Goal: Book appointment/travel/reservation

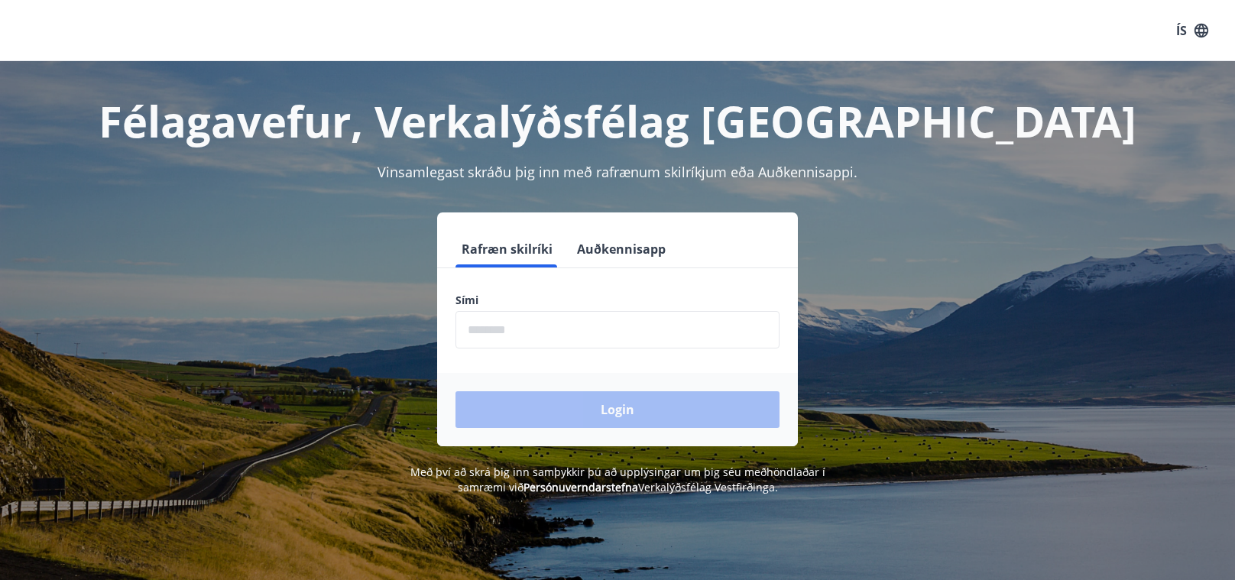
click at [562, 341] on input "phone" at bounding box center [617, 329] width 324 height 37
type input "********"
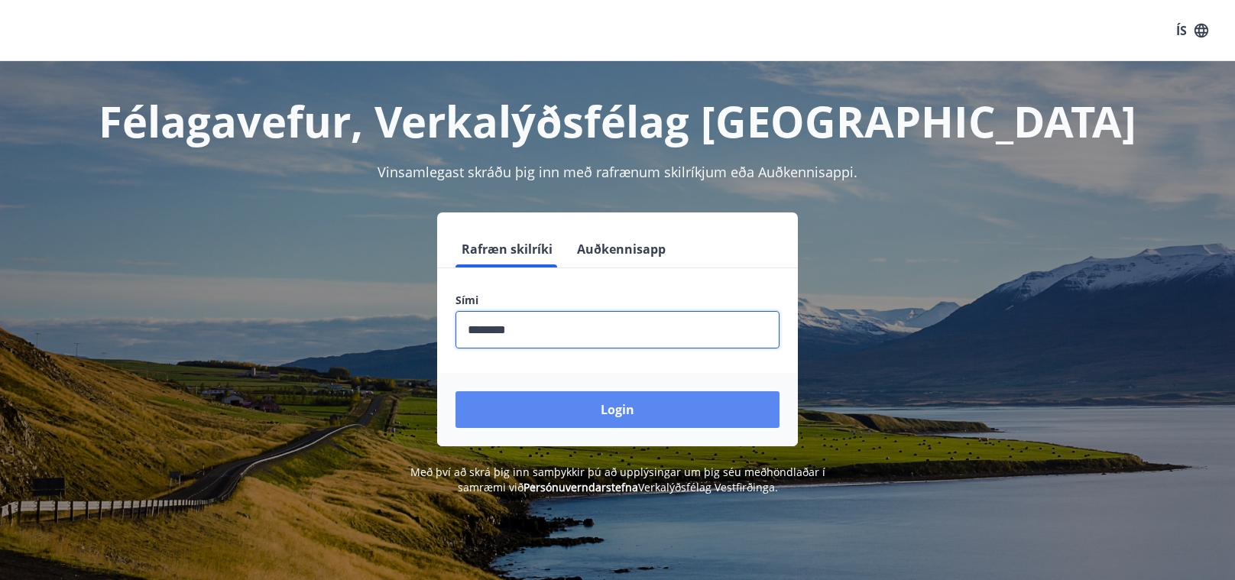
click at [631, 417] on button "Login" at bounding box center [617, 409] width 324 height 37
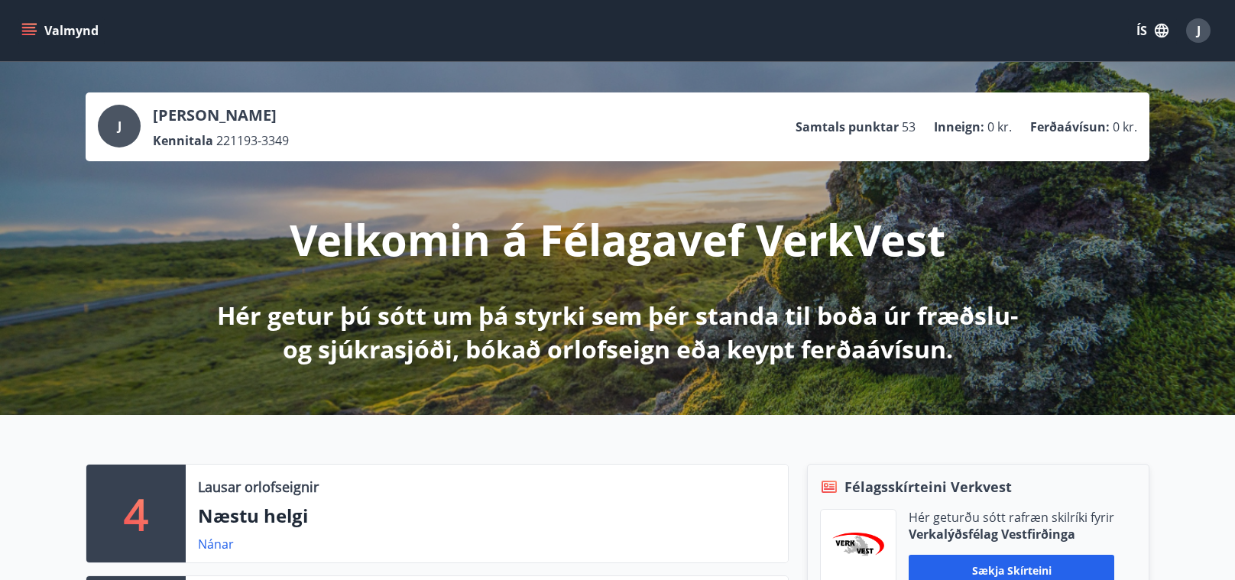
click at [1139, 24] on button "ÍS" at bounding box center [1152, 31] width 49 height 28
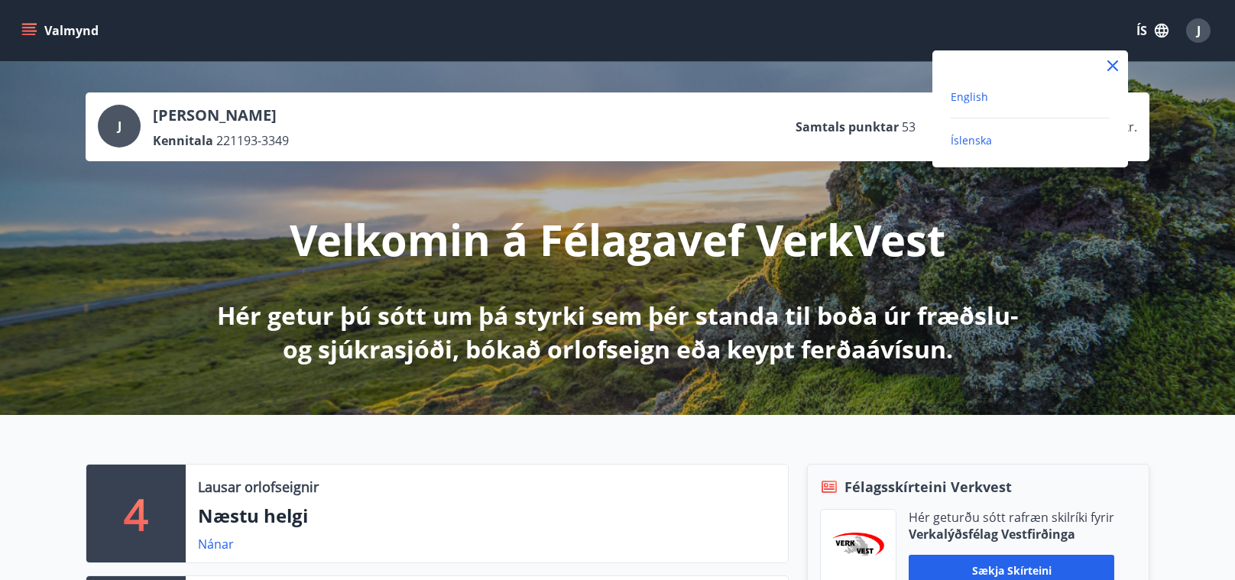
click at [974, 96] on span "English" at bounding box center [969, 96] width 37 height 15
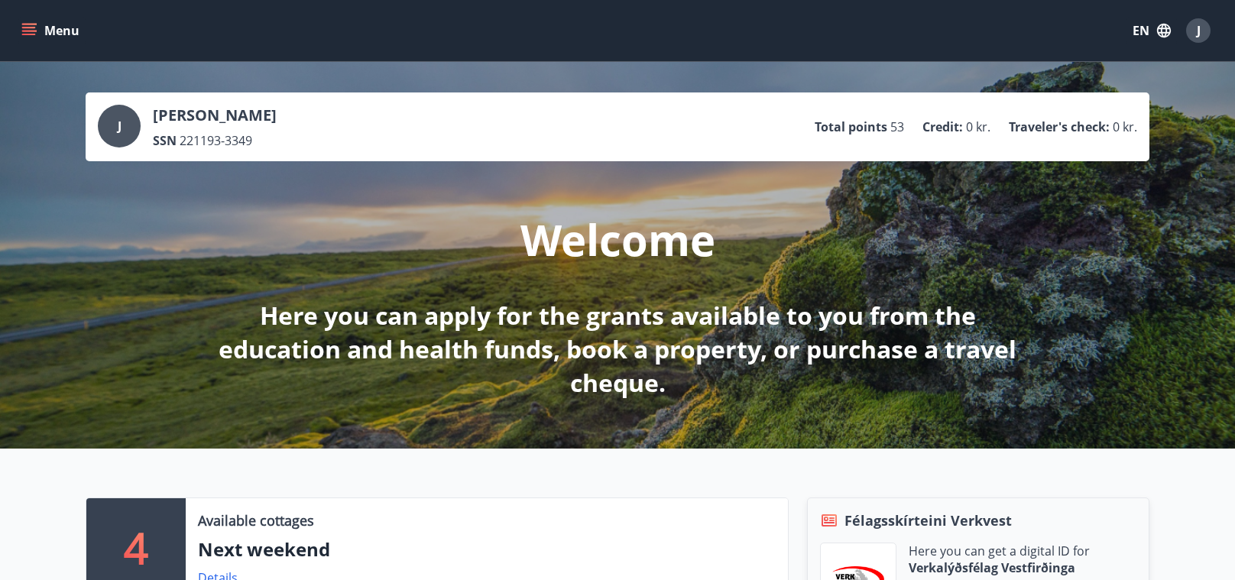
click at [29, 31] on icon "menu" at bounding box center [28, 30] width 15 height 15
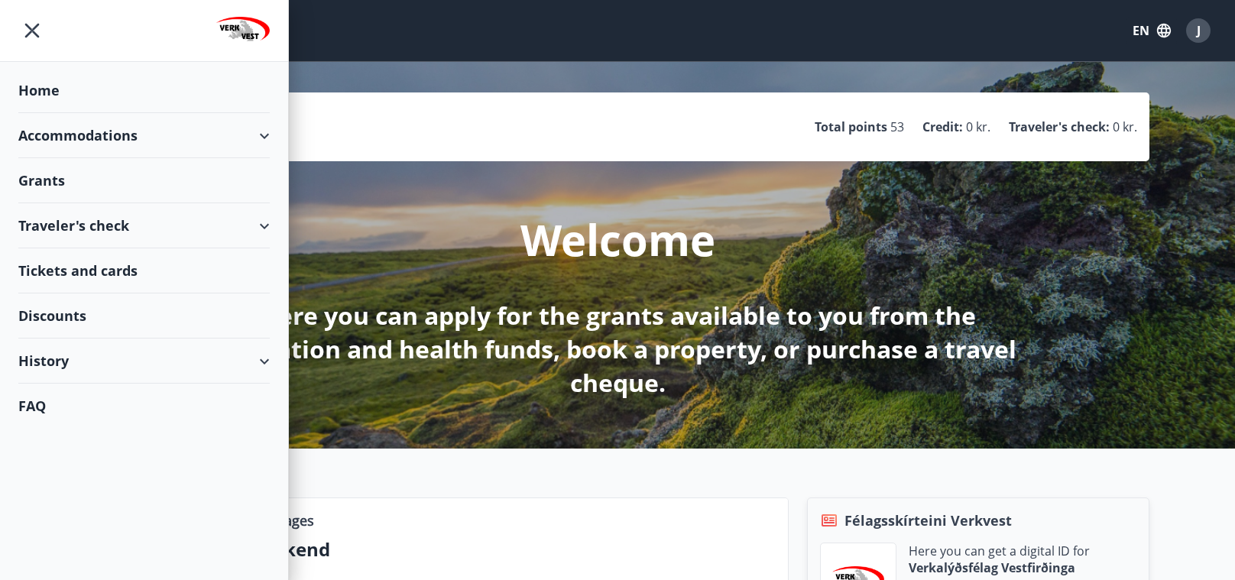
click at [115, 136] on div "Accommodations" at bounding box center [143, 135] width 251 height 45
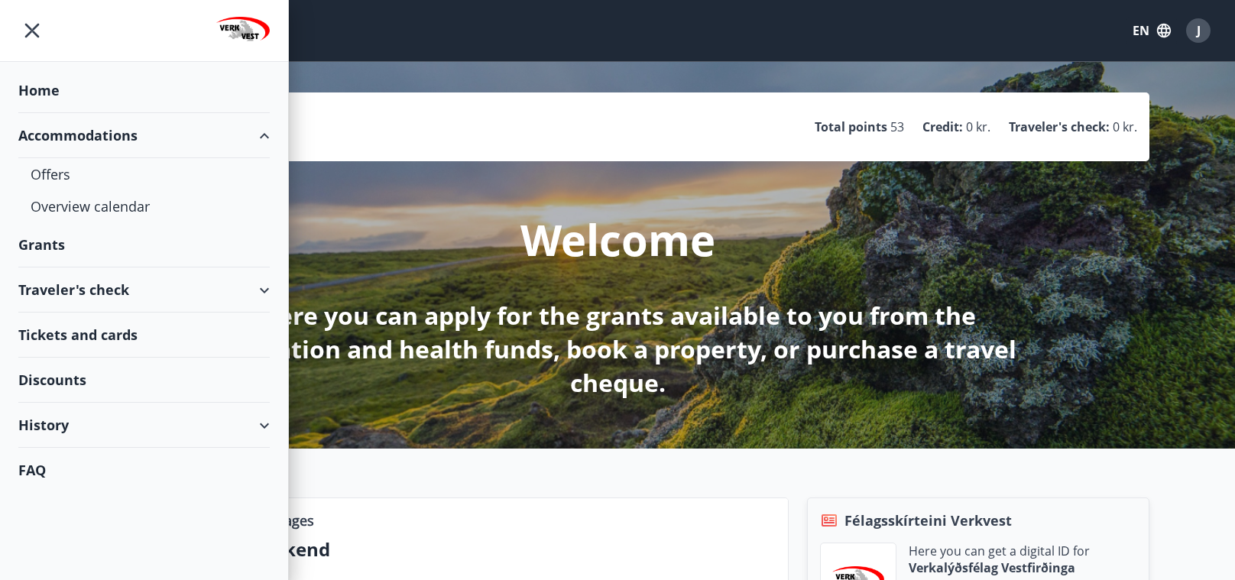
click at [88, 295] on div "Traveler's check" at bounding box center [143, 289] width 251 height 45
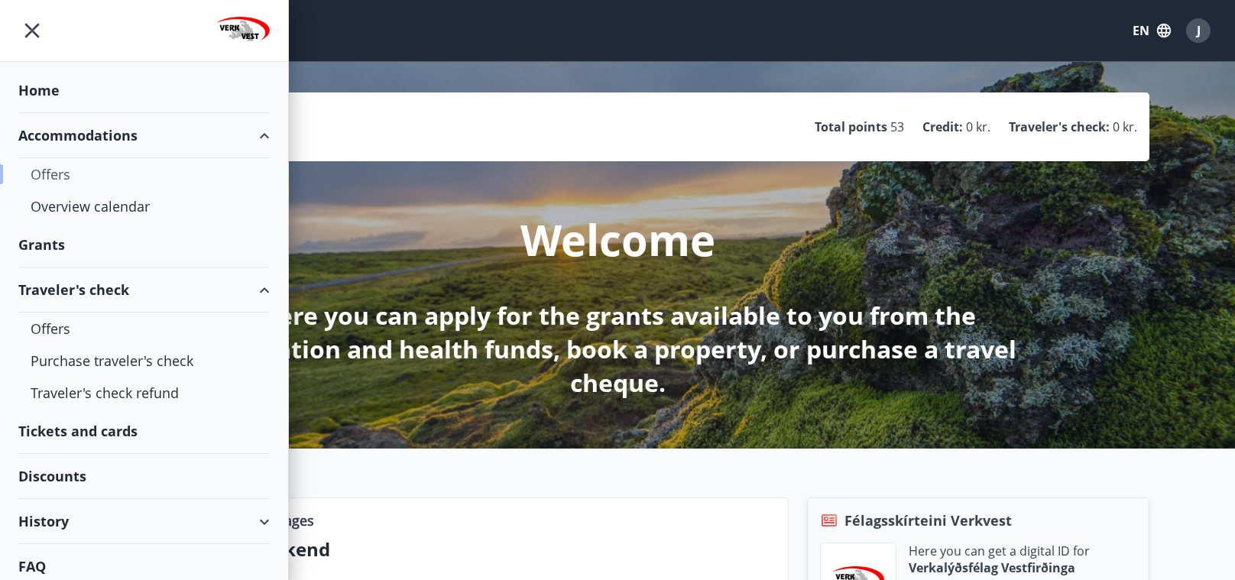
click at [64, 168] on div "Offers" at bounding box center [144, 174] width 227 height 32
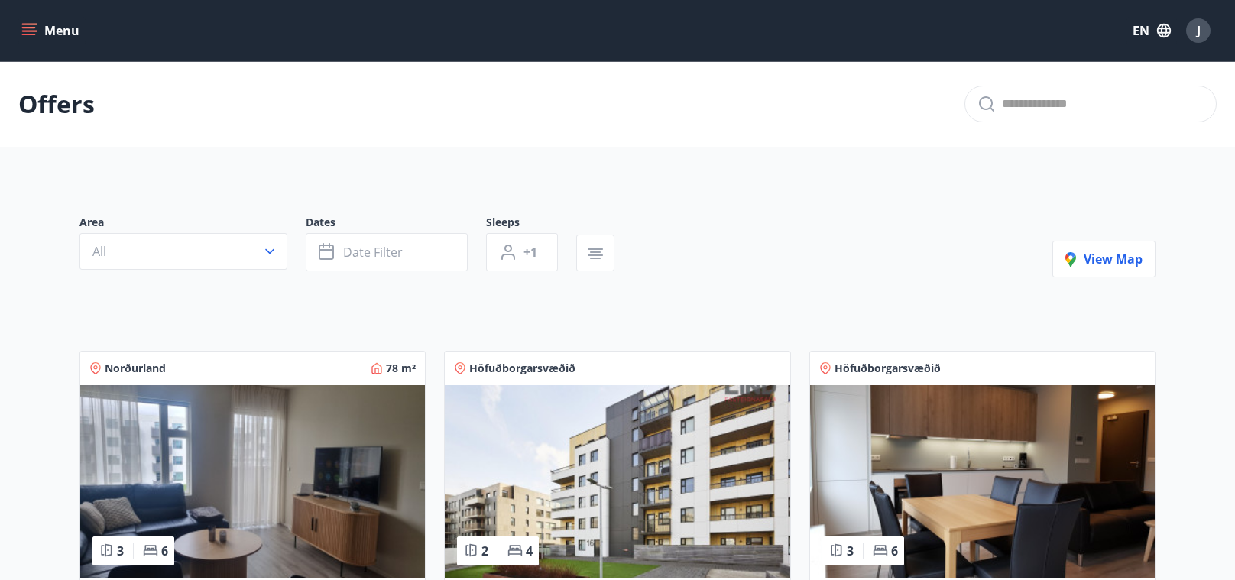
scroll to position [2, 0]
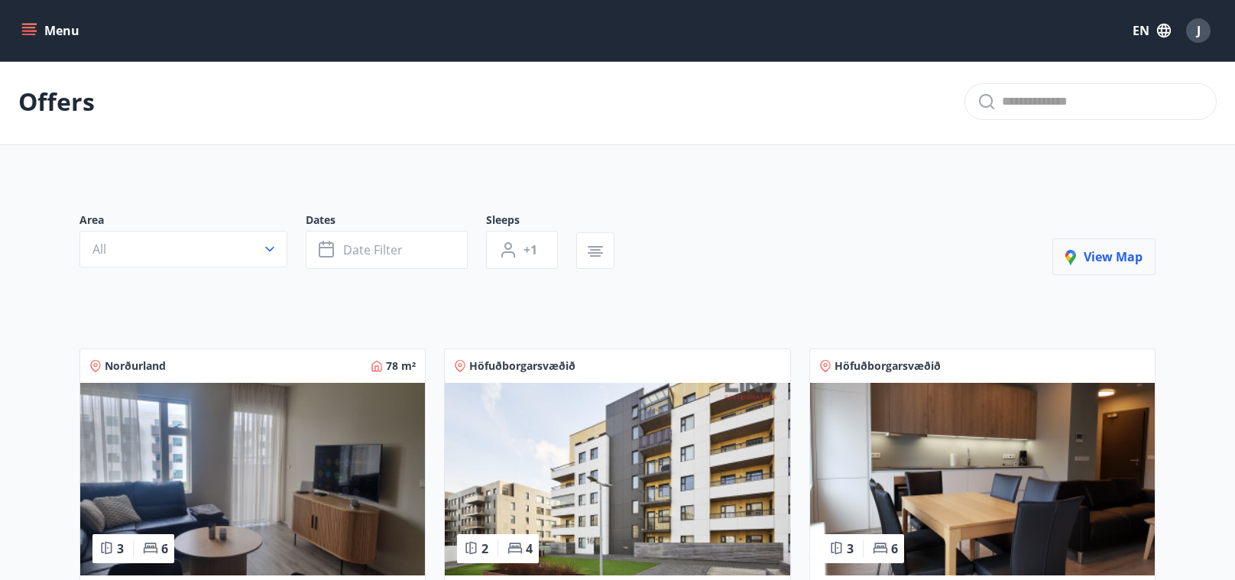
click at [1108, 245] on button "View map" at bounding box center [1103, 256] width 103 height 37
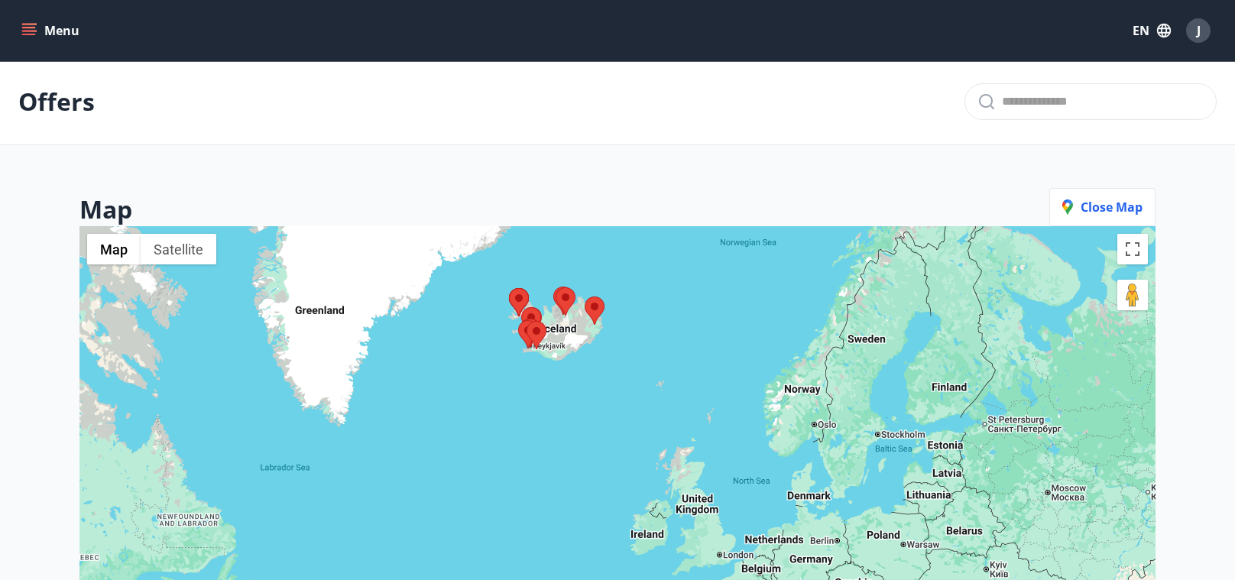
click at [481, 334] on div at bounding box center [617, 516] width 1076 height 580
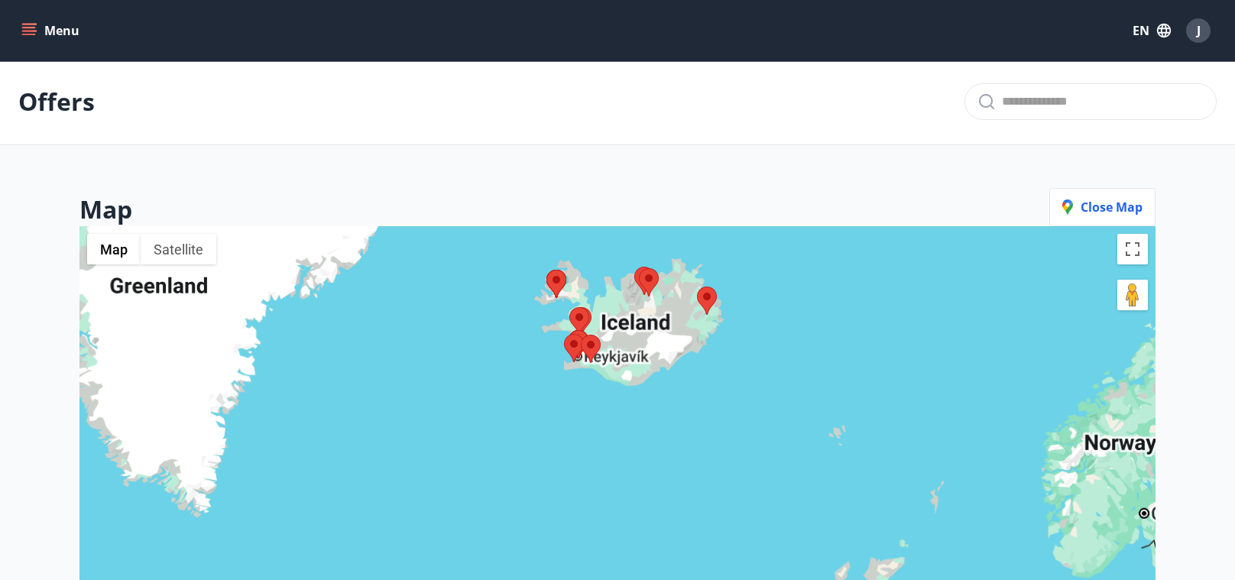
click at [481, 334] on div at bounding box center [617, 516] width 1076 height 580
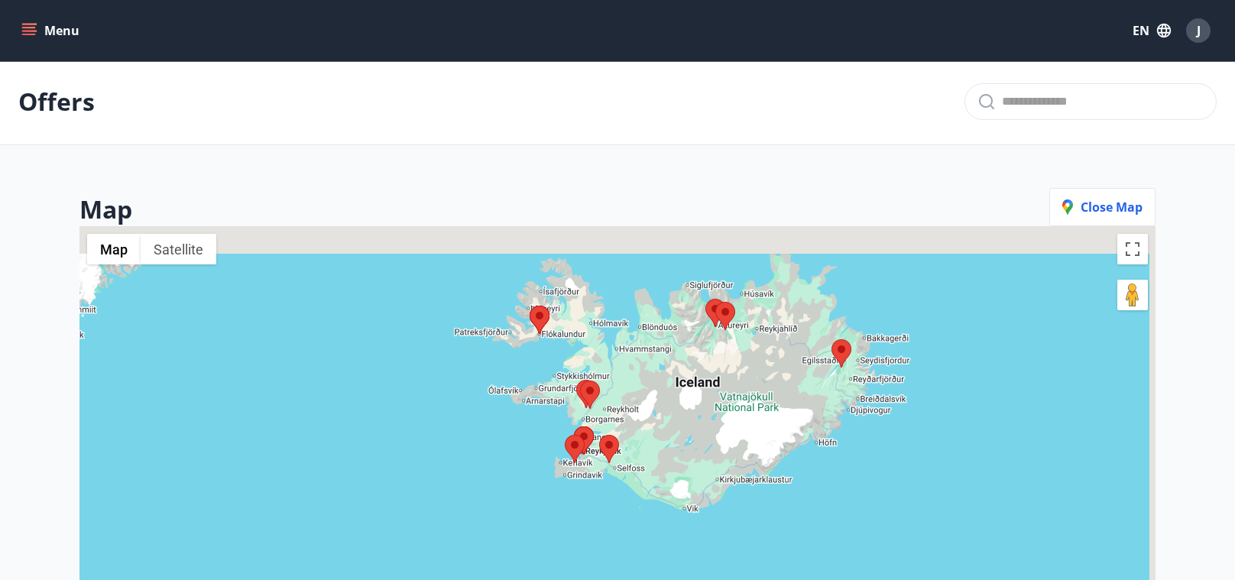
drag, startPoint x: 644, startPoint y: 362, endPoint x: 519, endPoint y: 467, distance: 163.3
click at [519, 467] on div at bounding box center [617, 516] width 1076 height 580
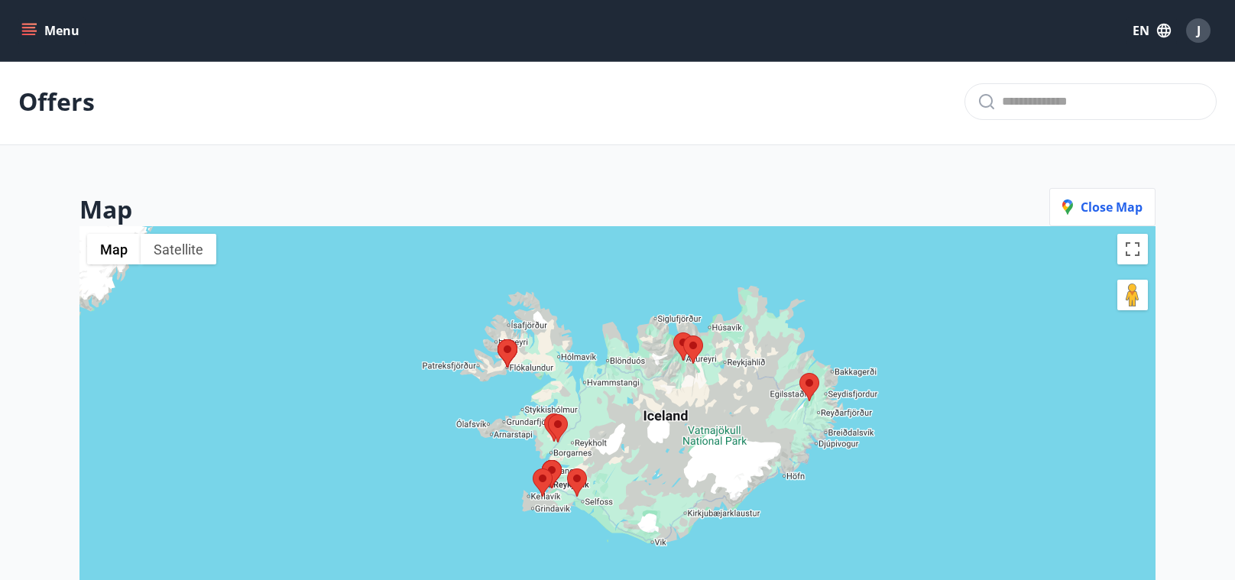
click at [495, 413] on div at bounding box center [617, 516] width 1076 height 580
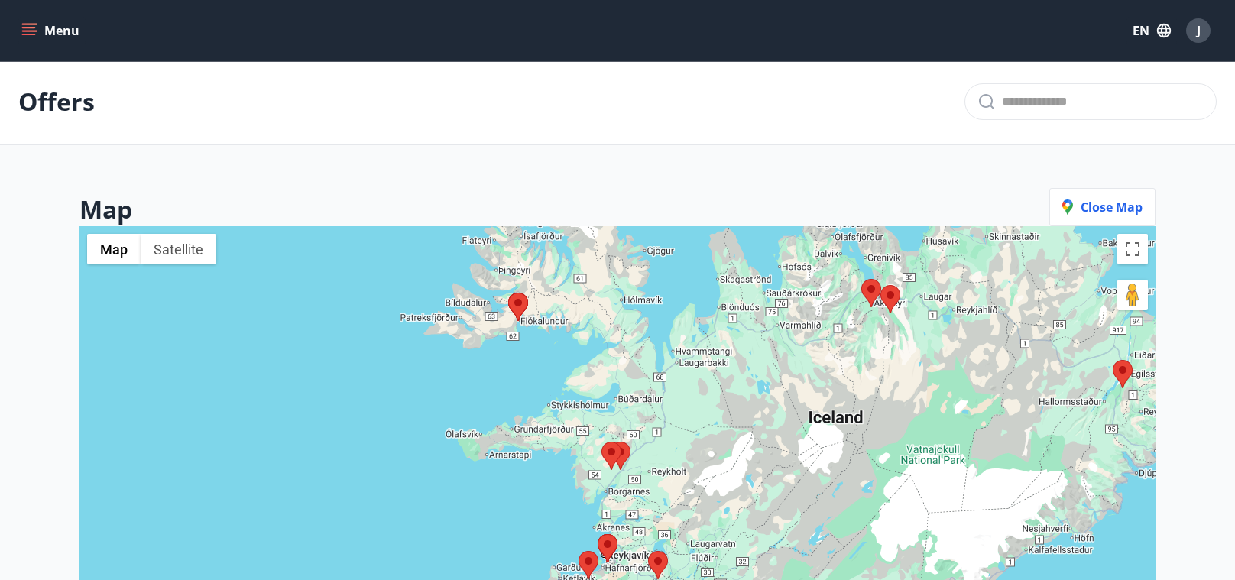
click at [508, 293] on area at bounding box center [508, 293] width 0 height 0
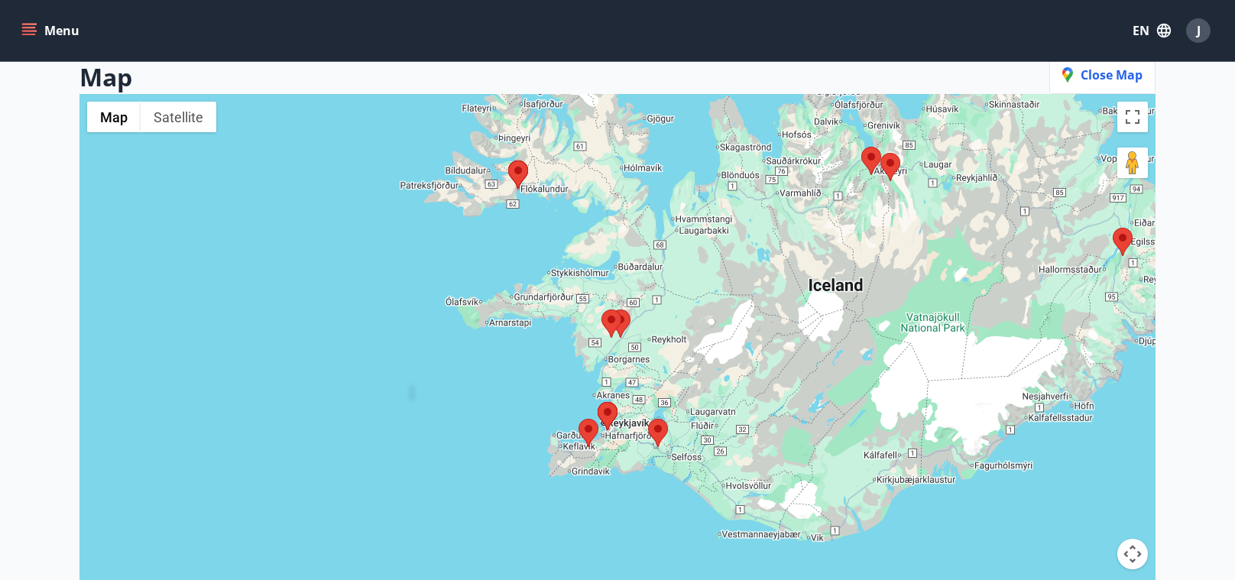
scroll to position [146, 0]
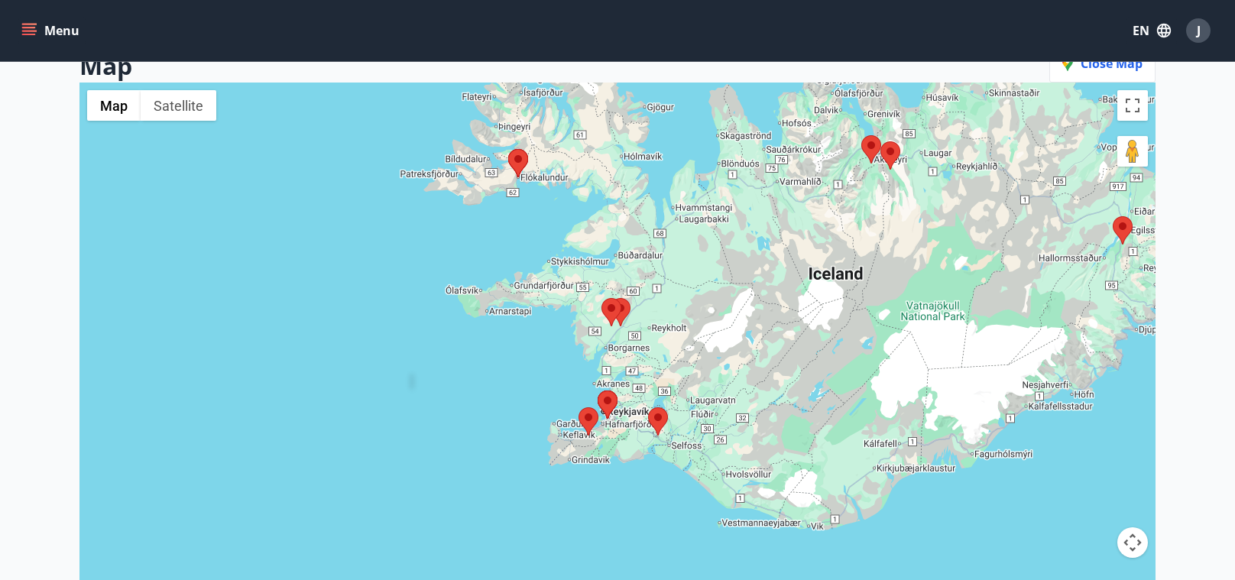
click at [508, 149] on area at bounding box center [508, 149] width 0 height 0
click at [1119, 70] on span "Close map" at bounding box center [1102, 63] width 80 height 17
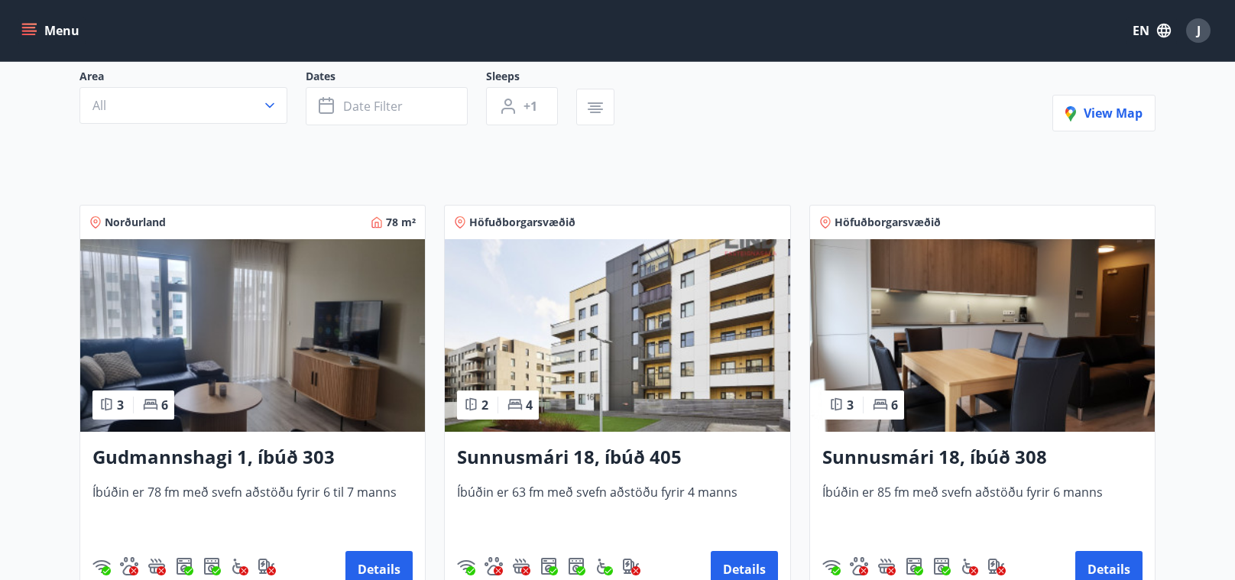
scroll to position [31, 0]
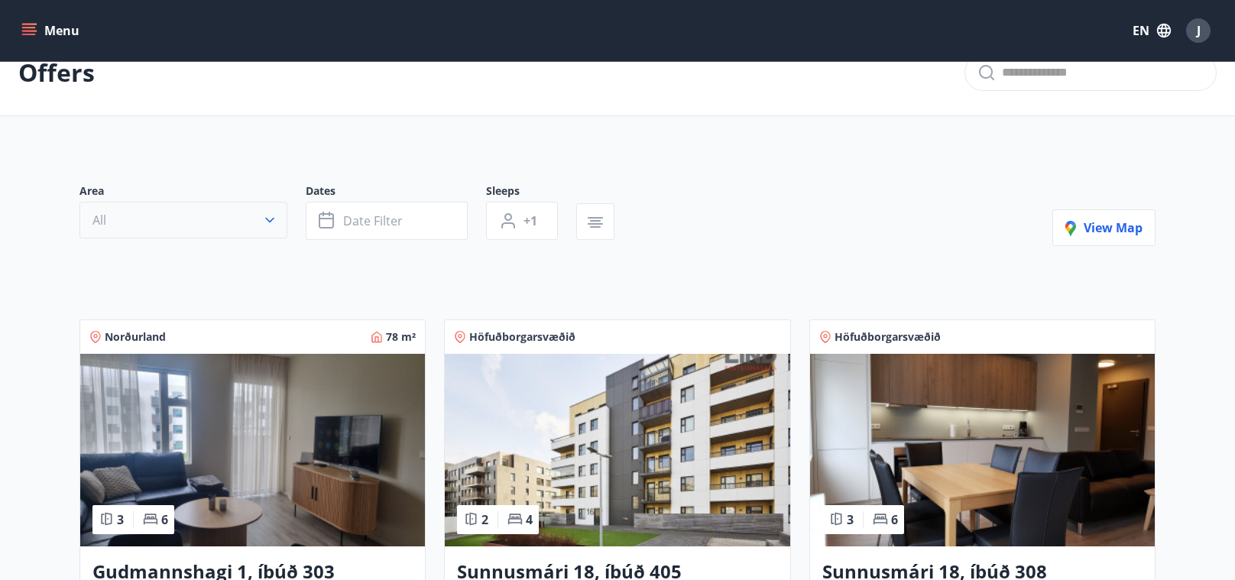
click at [167, 218] on button "All" at bounding box center [183, 220] width 208 height 37
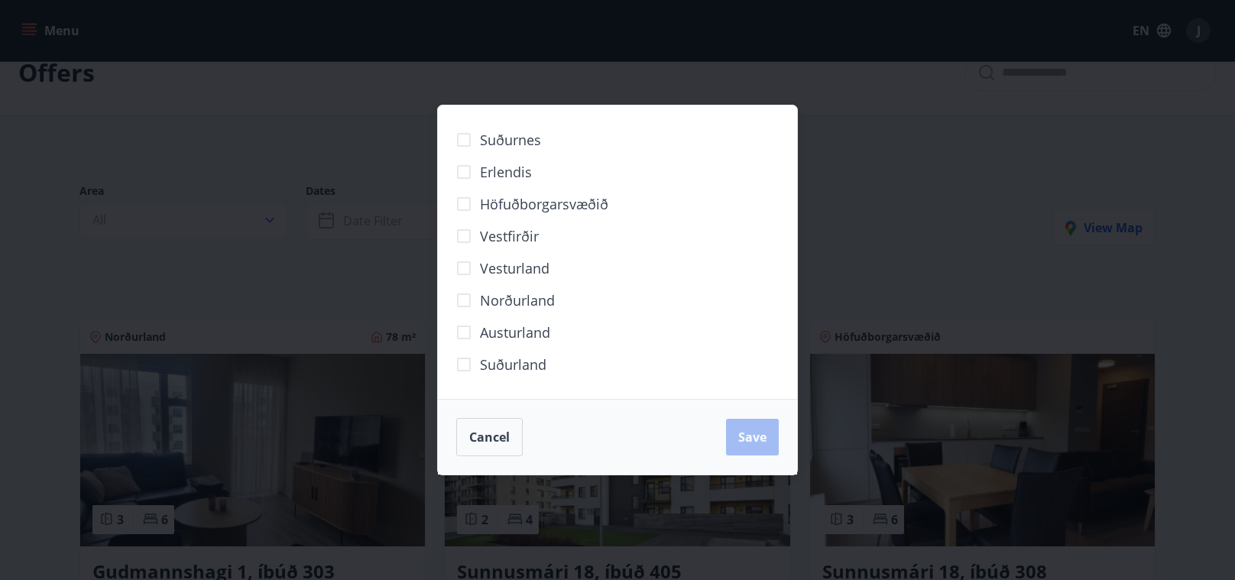
click at [491, 228] on span "Vestfirðir" at bounding box center [509, 236] width 59 height 20
click at [744, 446] on button "Save" at bounding box center [752, 437] width 53 height 37
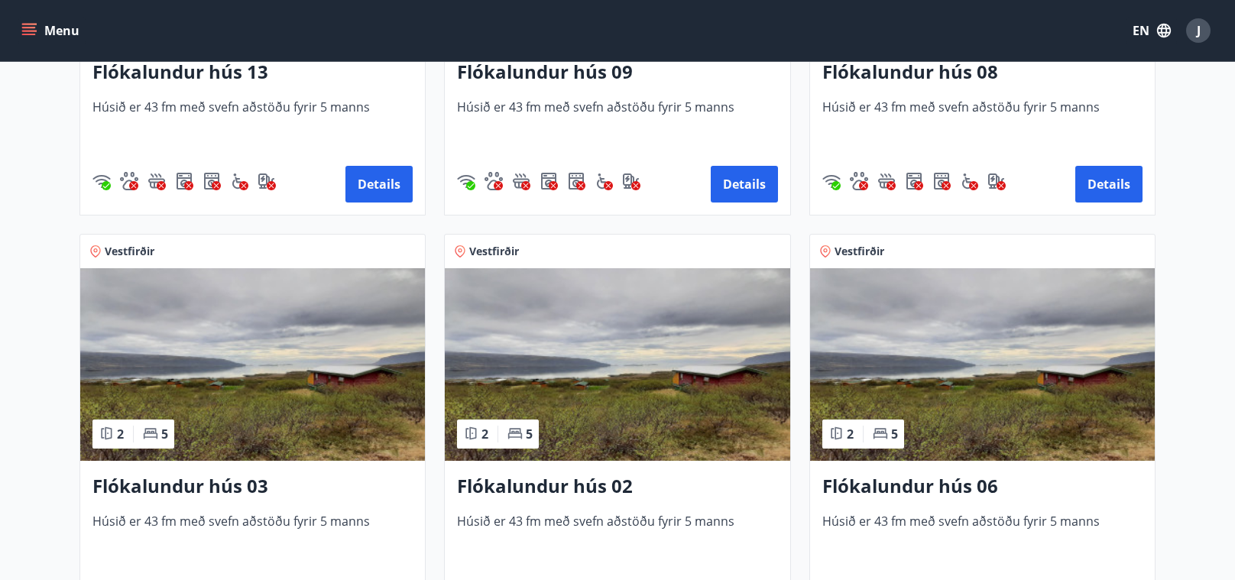
scroll to position [819, 0]
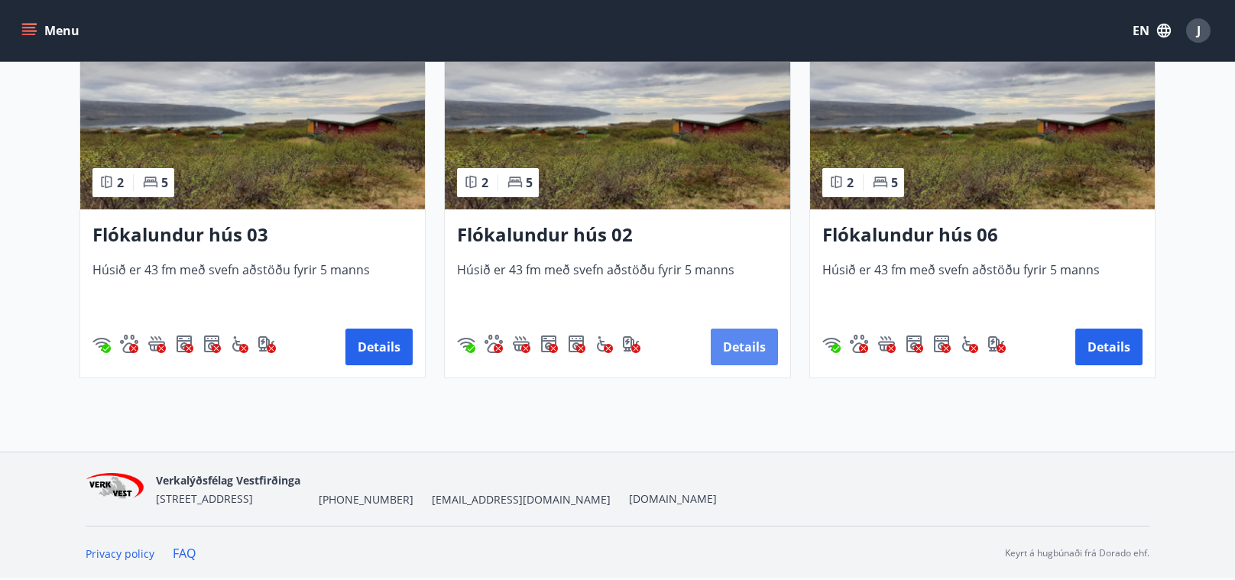
click at [762, 359] on button "Details" at bounding box center [744, 347] width 67 height 37
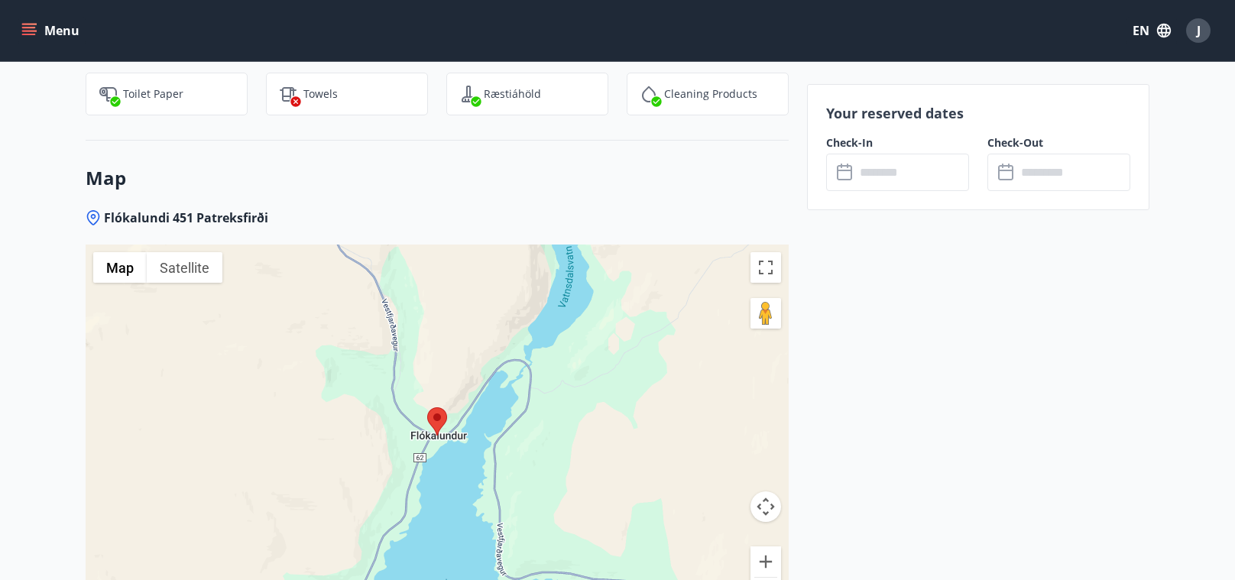
scroll to position [2160, 0]
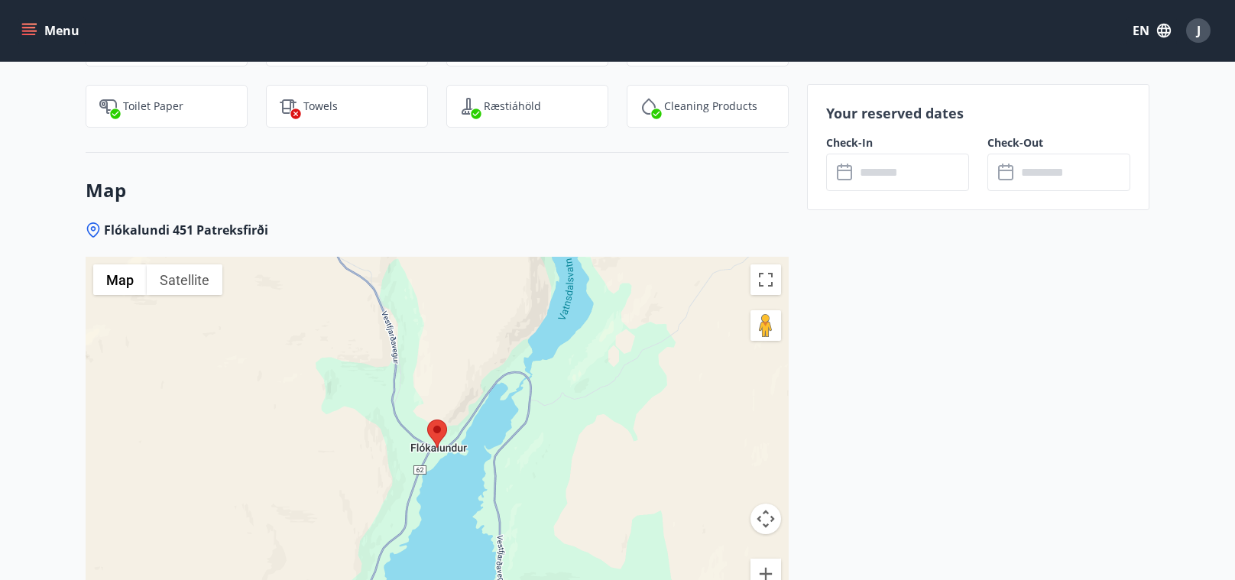
click at [876, 170] on input "text" at bounding box center [912, 172] width 114 height 37
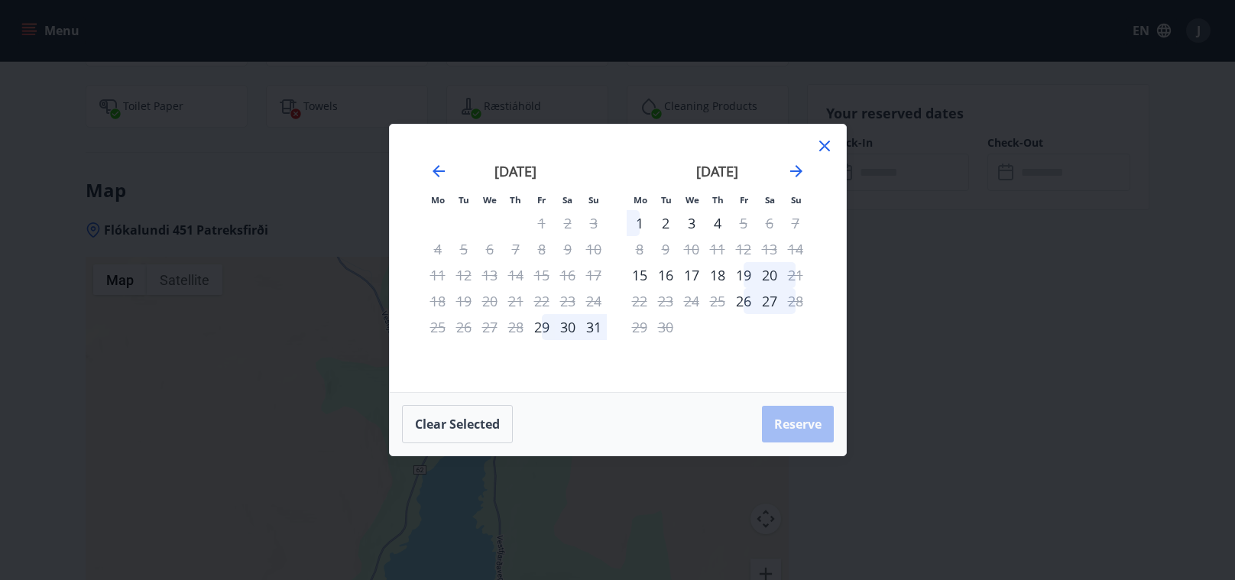
click at [745, 274] on div "19" at bounding box center [743, 275] width 26 height 26
click at [769, 273] on div "20" at bounding box center [769, 275] width 26 height 26
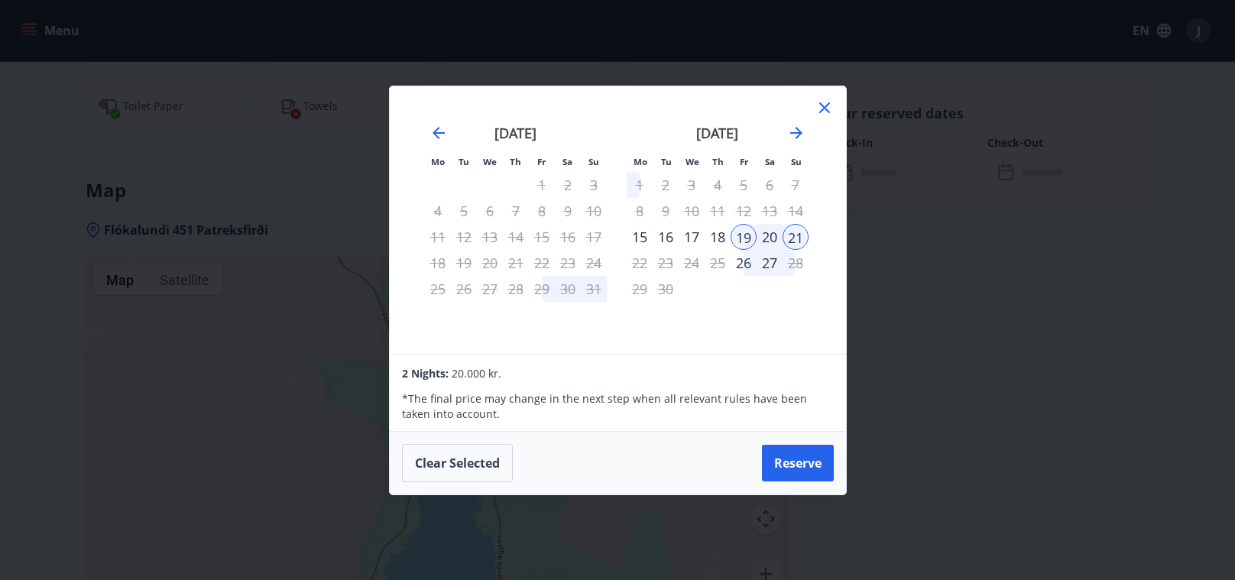
click at [715, 232] on div "18" at bounding box center [718, 237] width 26 height 26
click at [749, 233] on div "19" at bounding box center [743, 237] width 26 height 26
click at [768, 238] on div "20" at bounding box center [769, 237] width 26 height 26
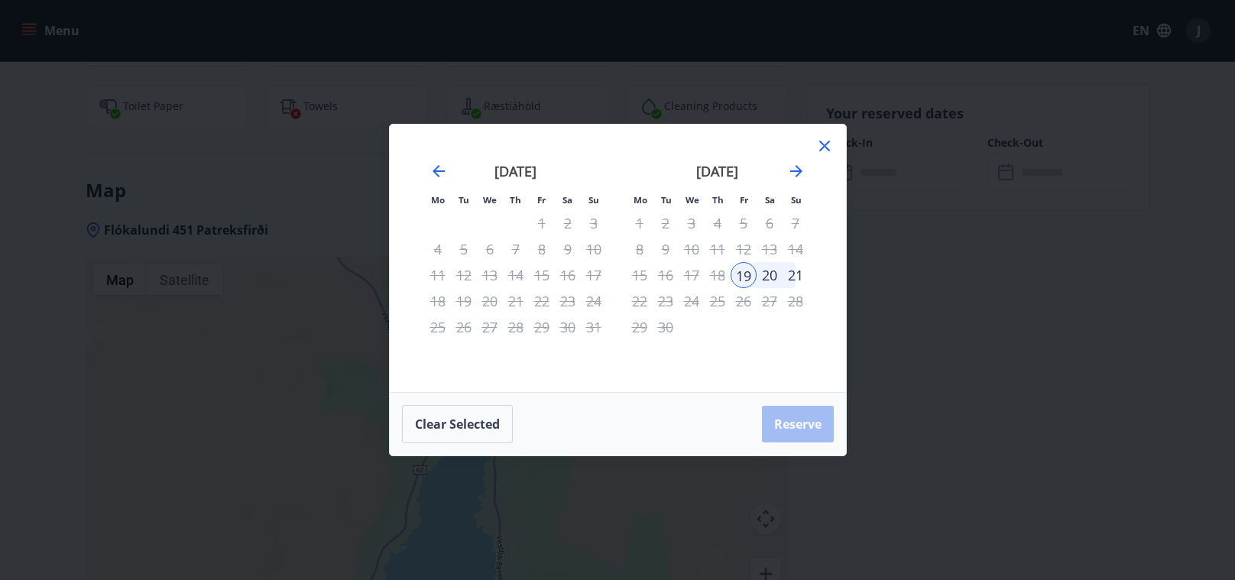
click at [782, 270] on div "21" at bounding box center [795, 275] width 26 height 26
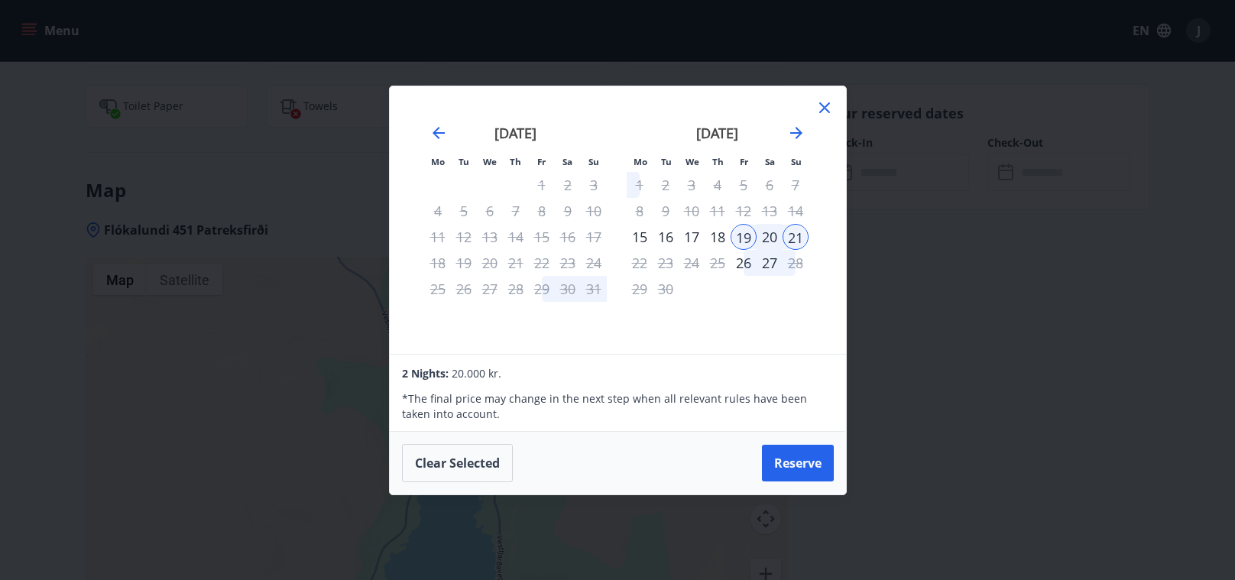
click at [831, 115] on icon at bounding box center [824, 108] width 18 height 18
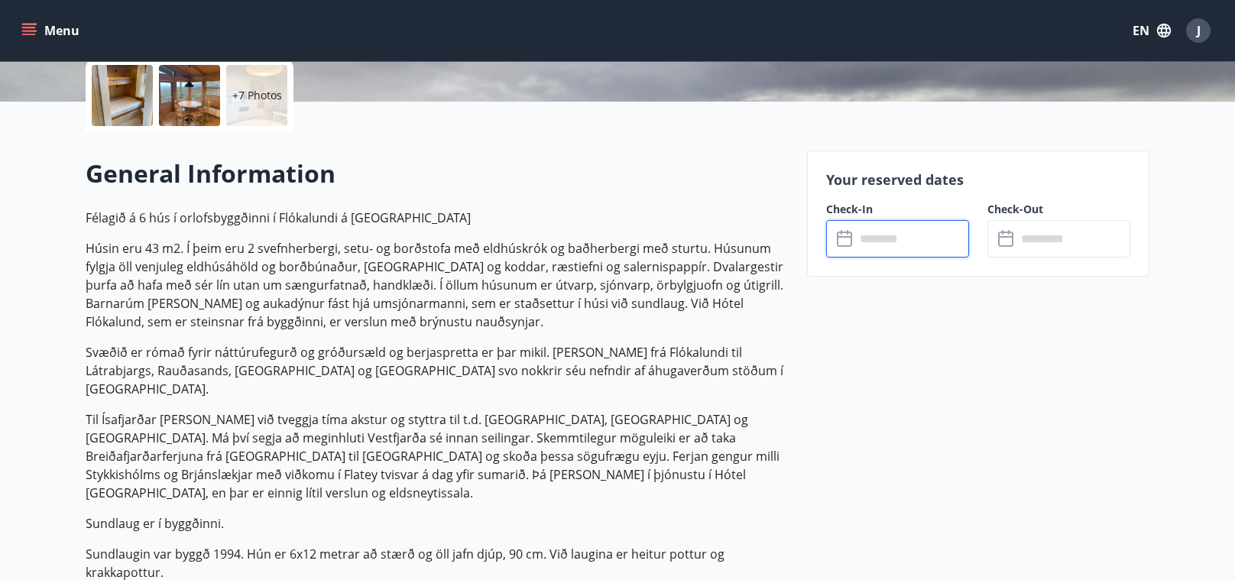
scroll to position [360, 0]
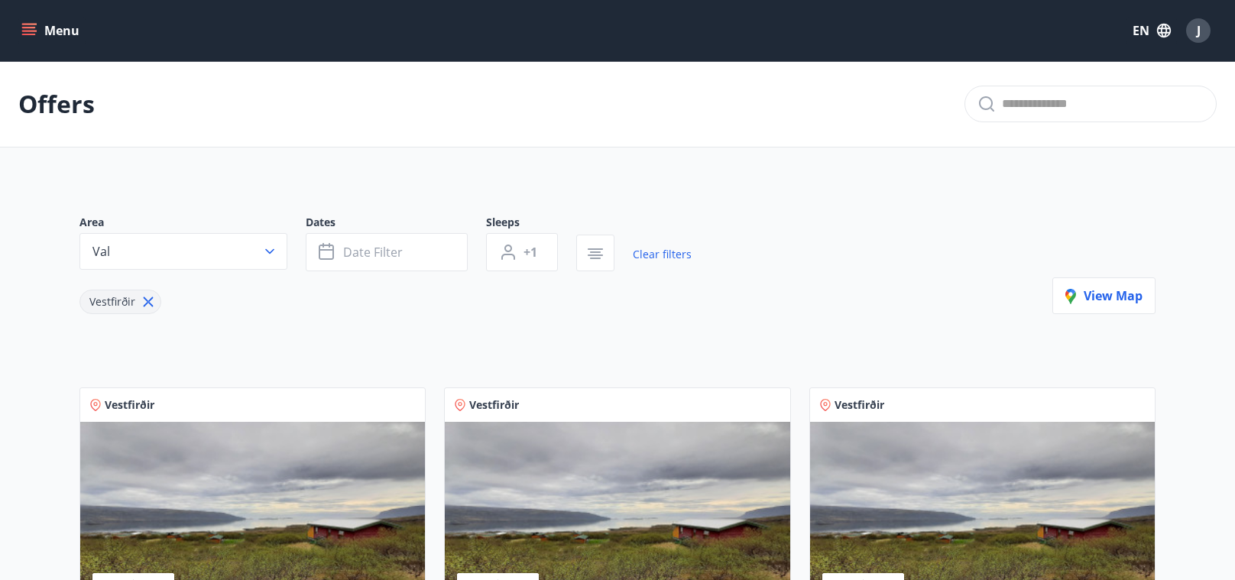
scroll to position [373, 0]
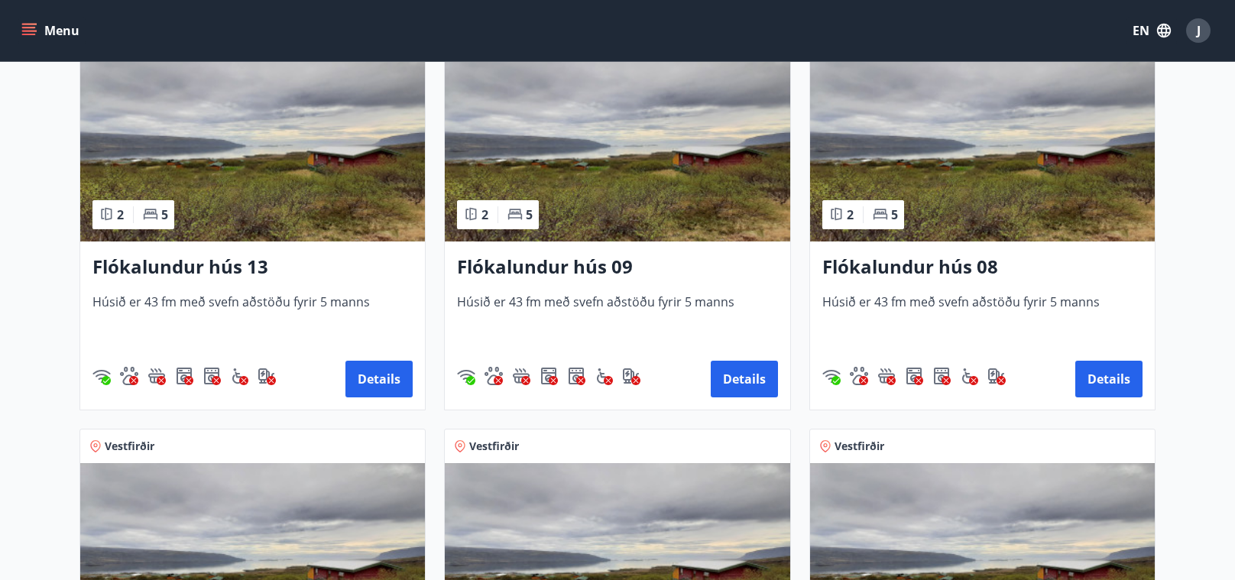
click at [332, 191] on img at bounding box center [252, 145] width 345 height 193
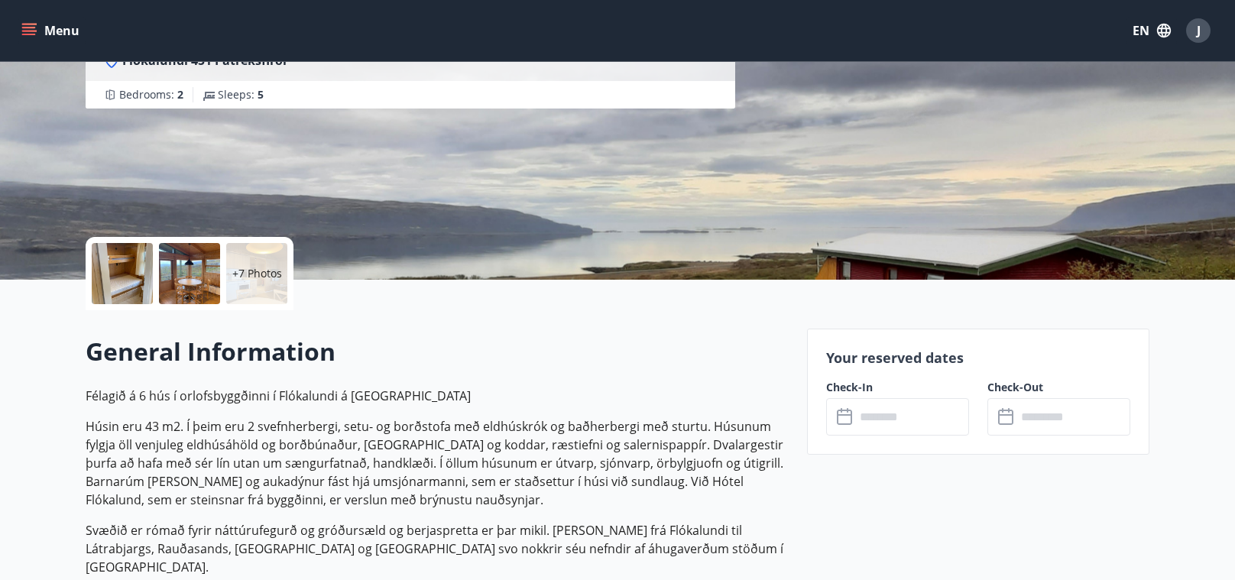
scroll to position [306, 0]
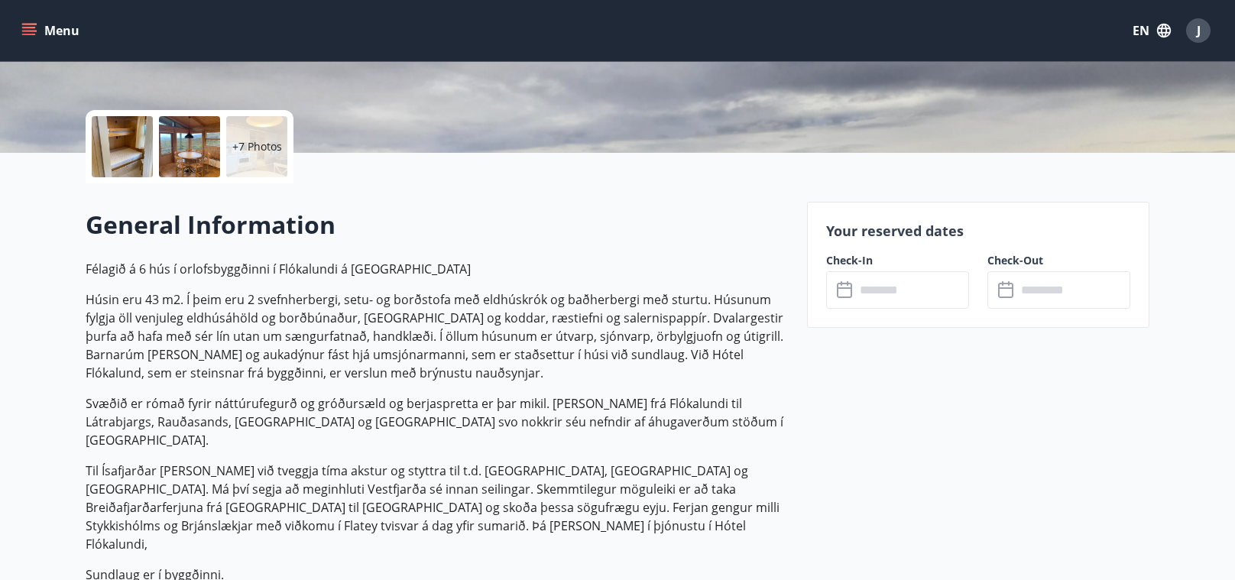
click at [909, 300] on input "text" at bounding box center [912, 289] width 114 height 37
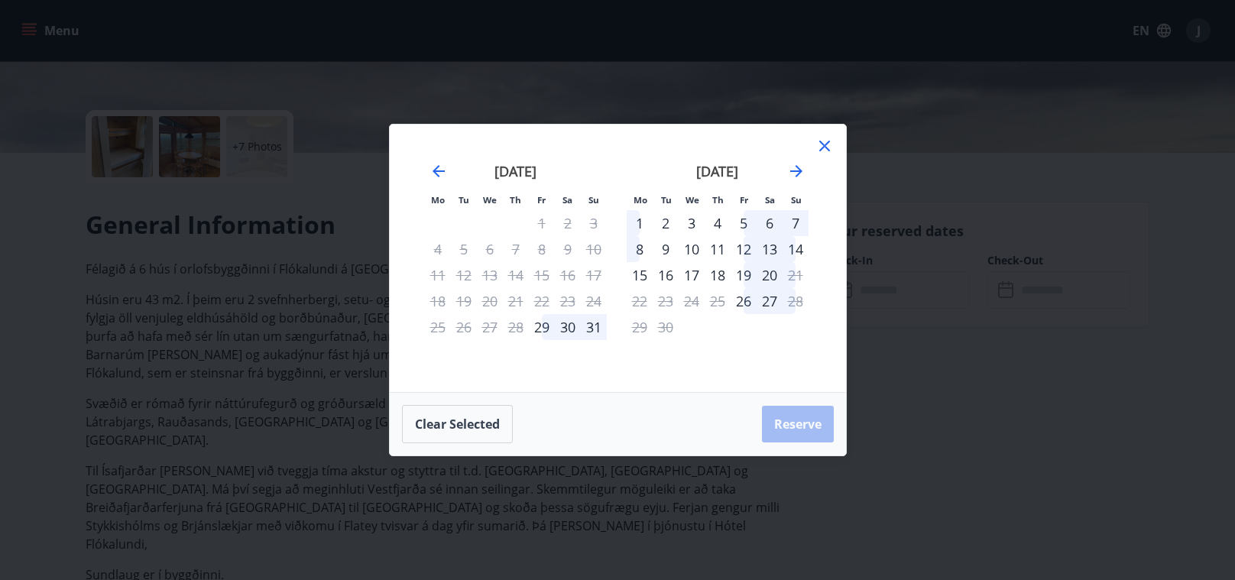
click at [688, 270] on div "17" at bounding box center [692, 275] width 26 height 26
click at [737, 271] on div "19" at bounding box center [743, 275] width 26 height 26
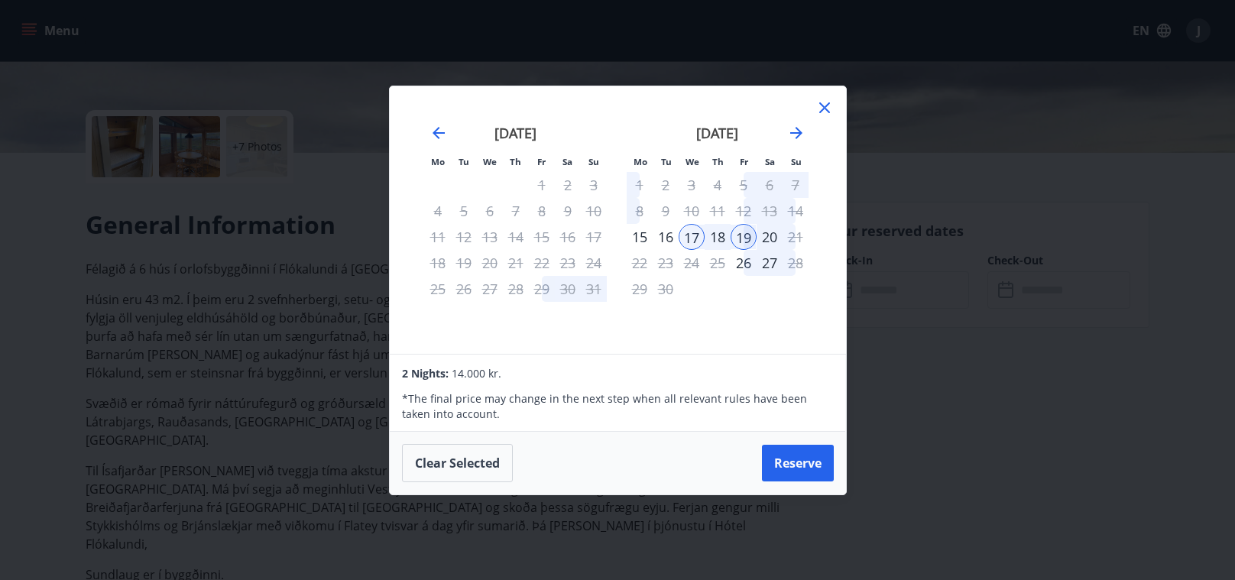
click at [695, 235] on div "17" at bounding box center [692, 237] width 26 height 26
click at [710, 236] on div "18" at bounding box center [718, 237] width 26 height 26
click at [749, 239] on div "19" at bounding box center [743, 237] width 26 height 26
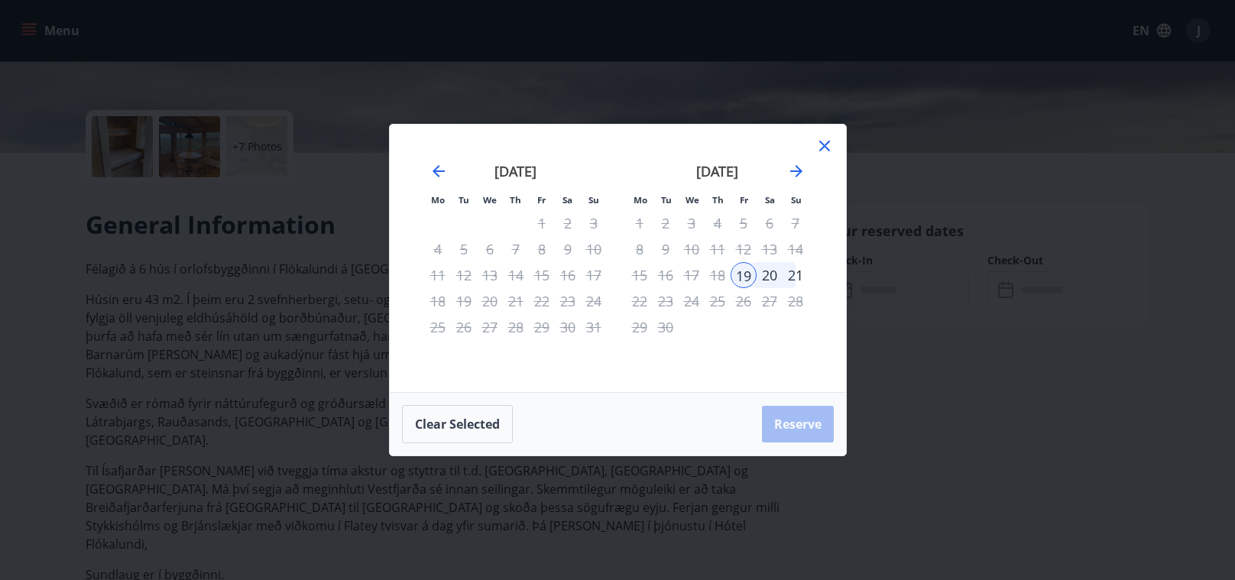
click at [829, 144] on icon at bounding box center [824, 146] width 18 height 18
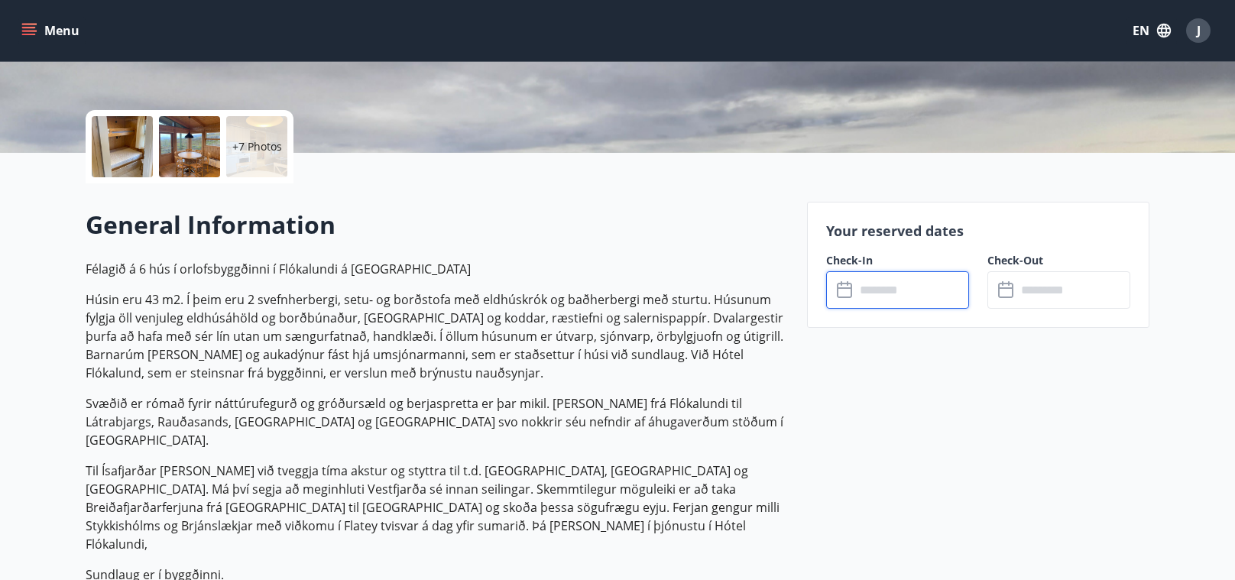
click at [136, 137] on div at bounding box center [122, 146] width 61 height 61
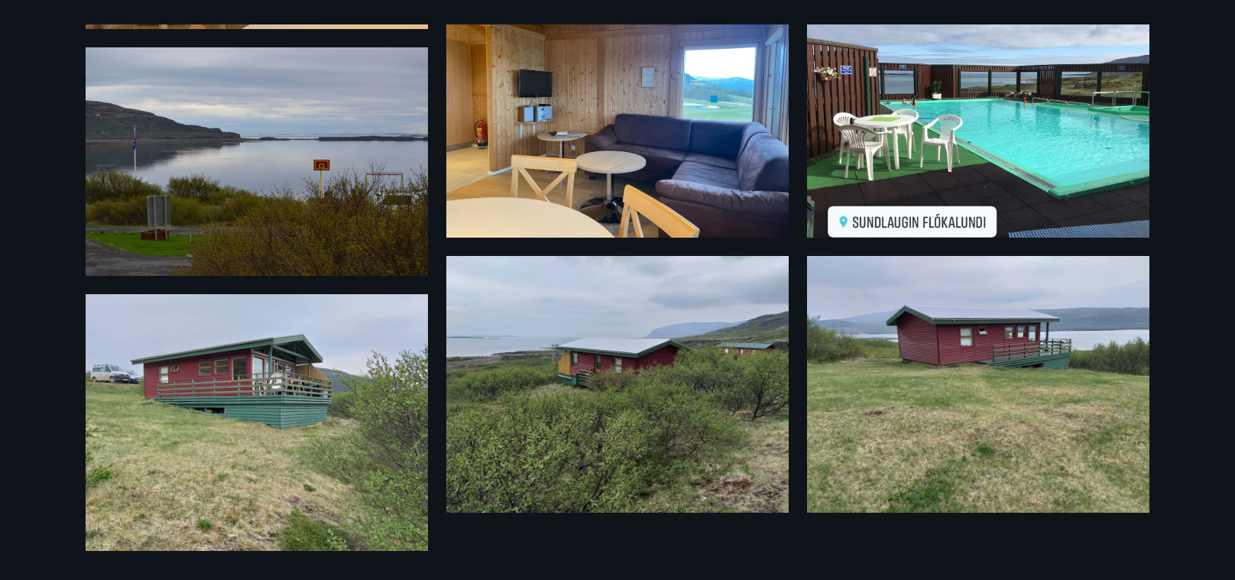
scroll to position [0, 0]
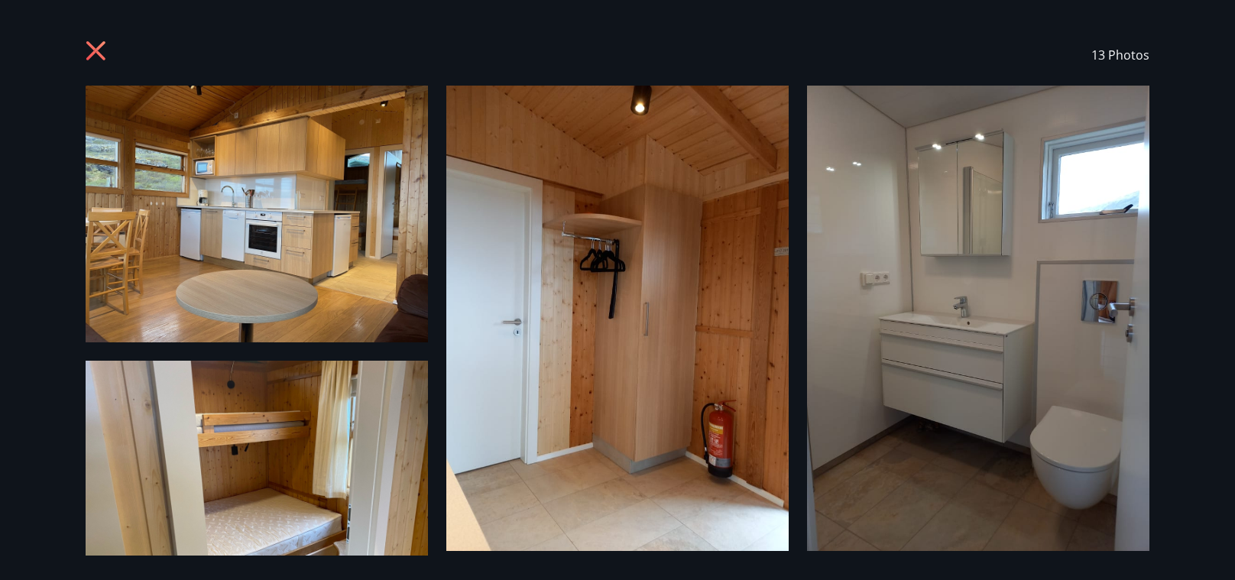
click at [89, 54] on icon at bounding box center [98, 52] width 24 height 24
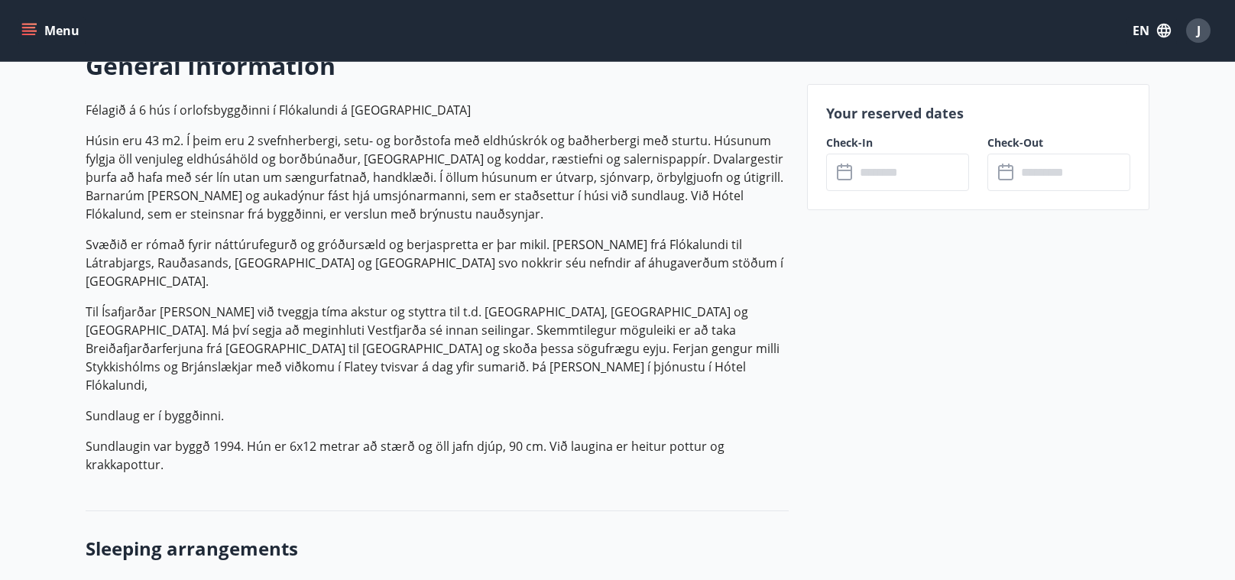
scroll to position [452, 0]
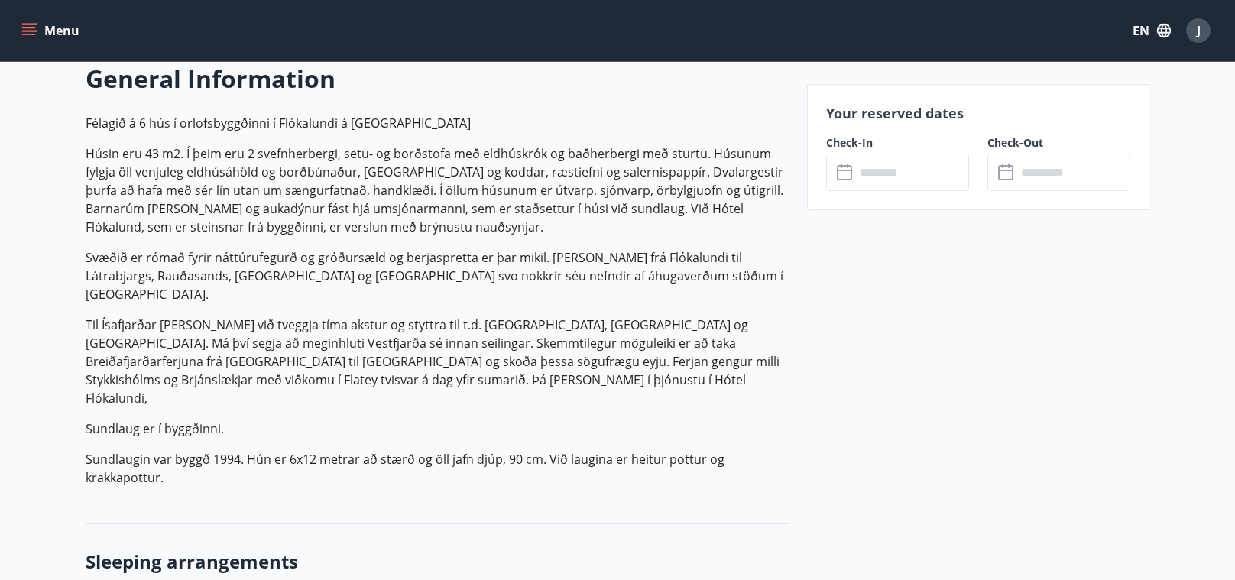
click at [1129, 37] on button "EN" at bounding box center [1151, 31] width 50 height 28
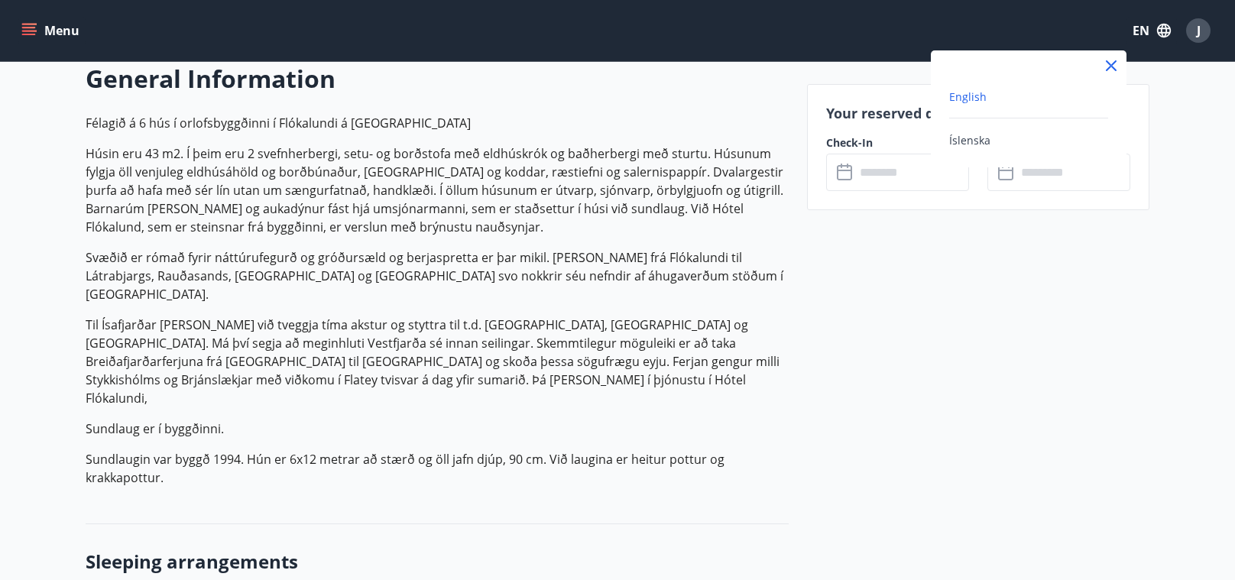
click at [977, 92] on span "English" at bounding box center [967, 96] width 37 height 15
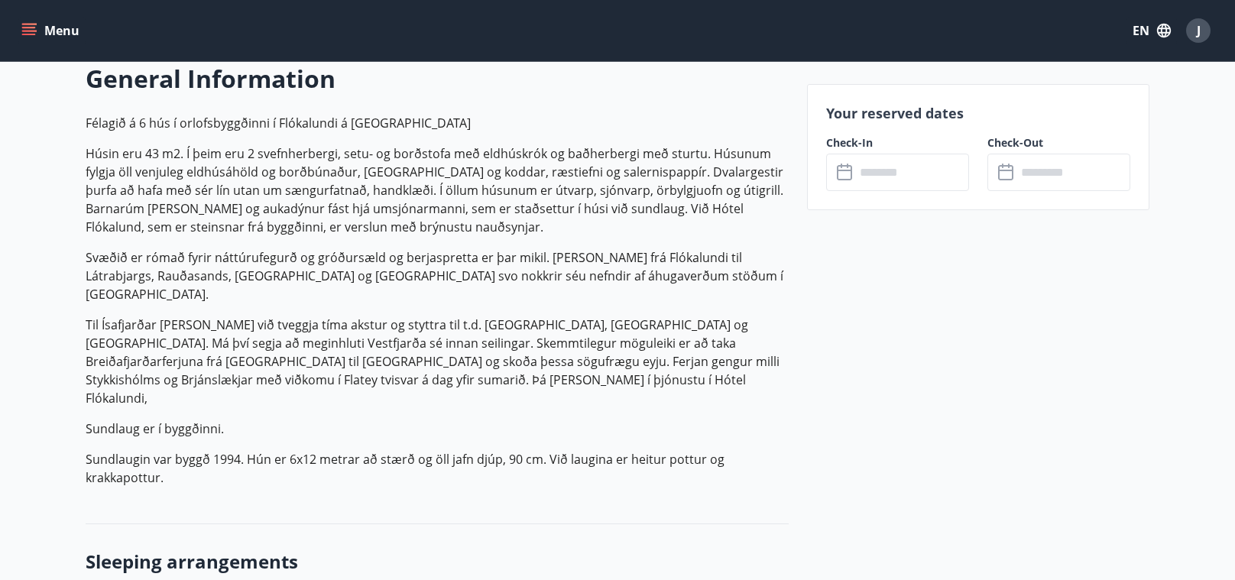
drag, startPoint x: 257, startPoint y: 447, endPoint x: 102, endPoint y: 133, distance: 349.9
click at [102, 133] on p "Félagið á 6 hús í orlofsbyggðinni í Flókalundi á Barðaströnd Húsin eru 43 m2. Í…" at bounding box center [437, 300] width 703 height 373
click at [541, 419] on p "Sundlaug er í byggðinni." at bounding box center [437, 428] width 703 height 18
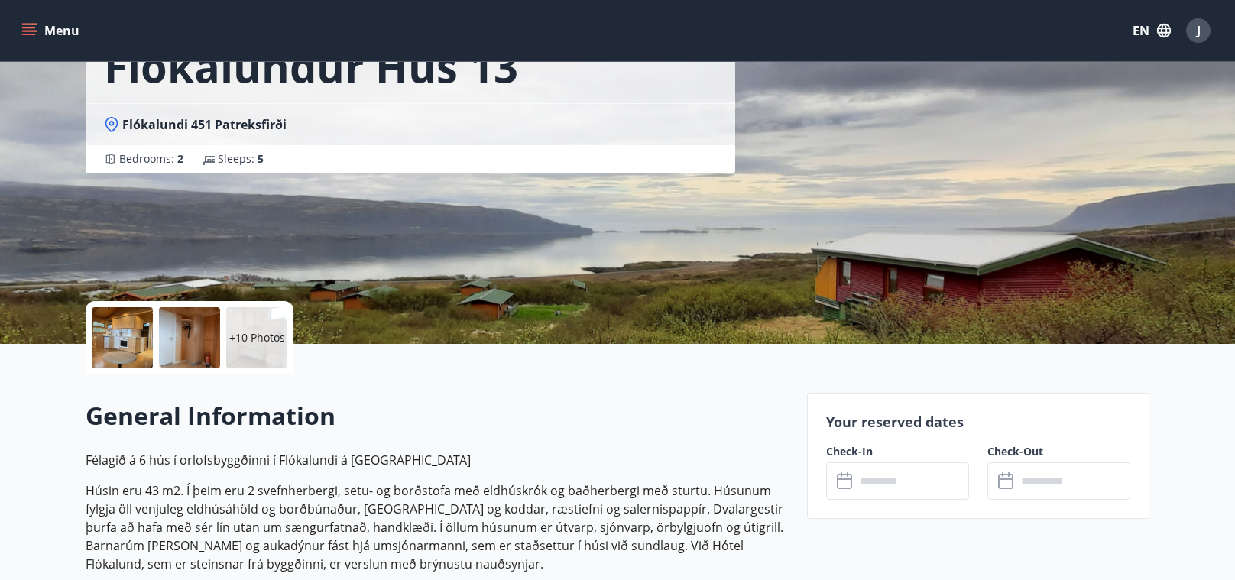
scroll to position [0, 0]
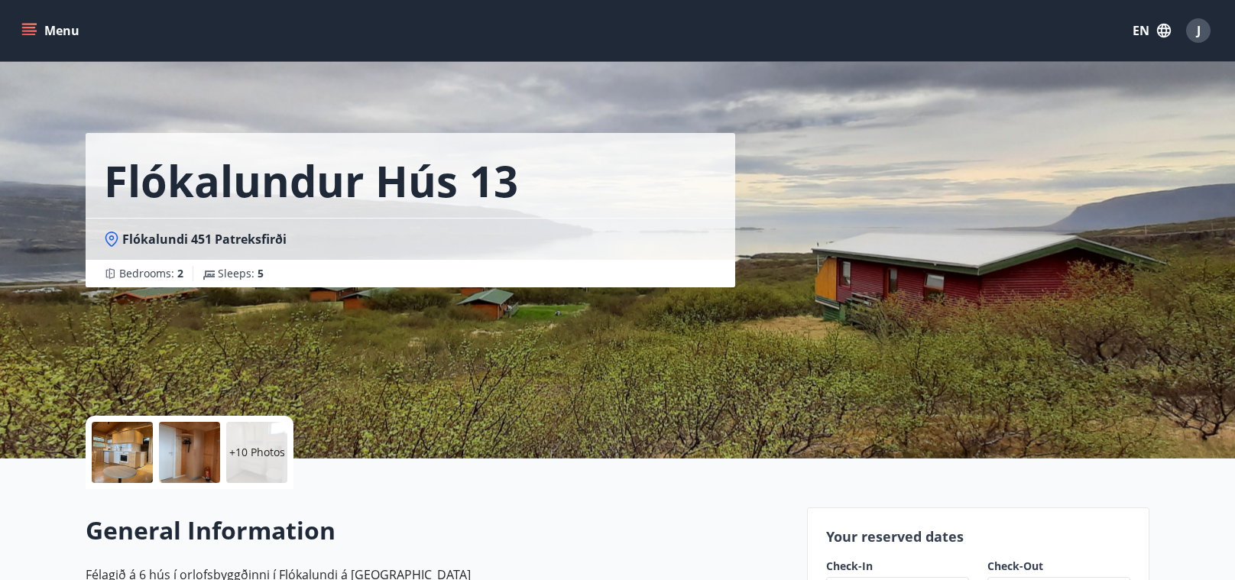
click at [1158, 23] on icon "button" at bounding box center [1163, 30] width 17 height 17
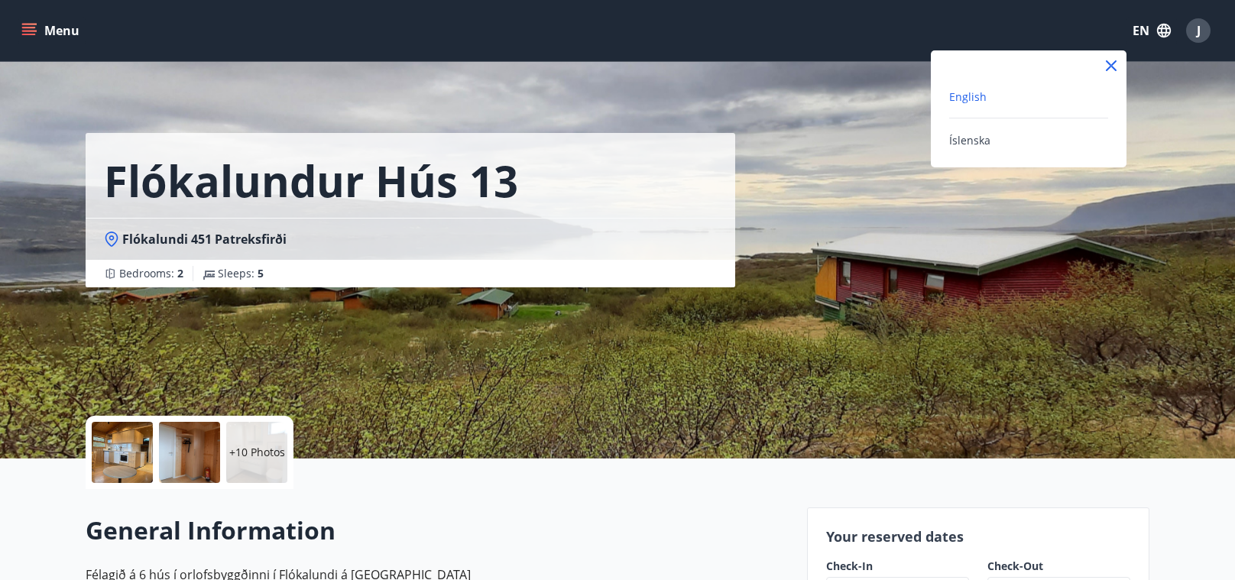
click at [1111, 58] on icon at bounding box center [1111, 66] width 18 height 18
